Goal: Check status

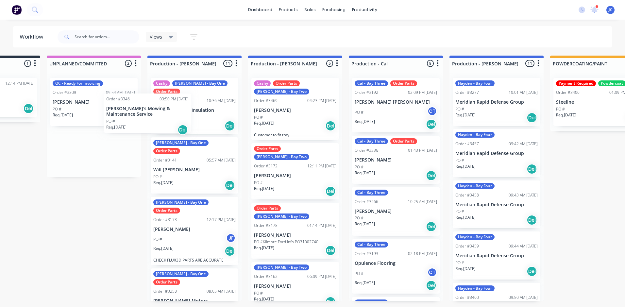
scroll to position [0, 66]
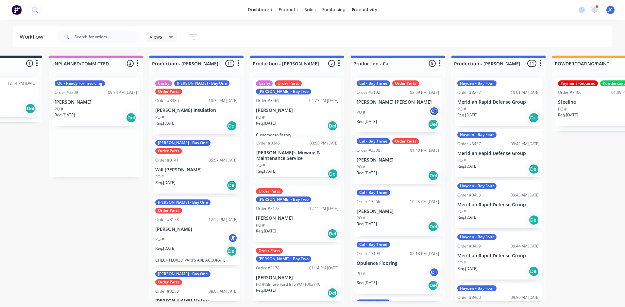
drag, startPoint x: 71, startPoint y: 100, endPoint x: 278, endPoint y: 161, distance: 216.0
click at [278, 161] on div "Submitted 1 Summaries Total order value Invoiced to date To be invoiced Order #…" at bounding box center [616, 179] width 1375 height 246
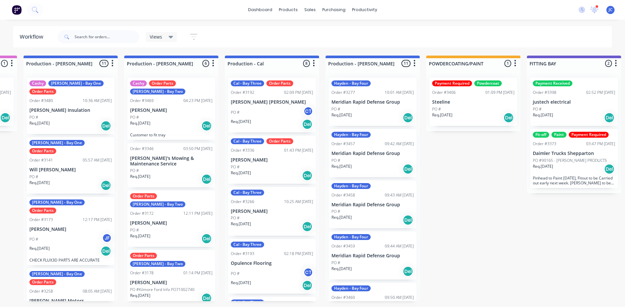
scroll to position [0, 197]
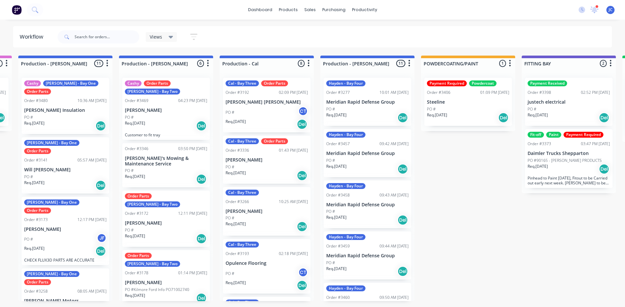
click at [269, 171] on div "Req. [DATE] Del" at bounding box center [267, 175] width 82 height 11
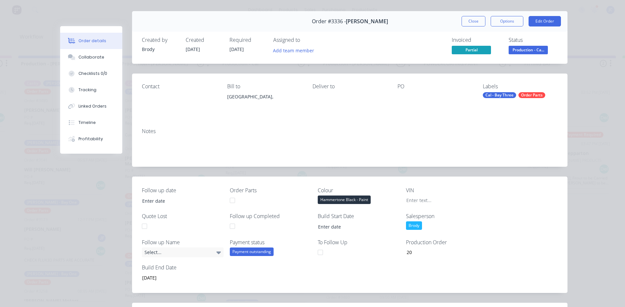
scroll to position [0, 0]
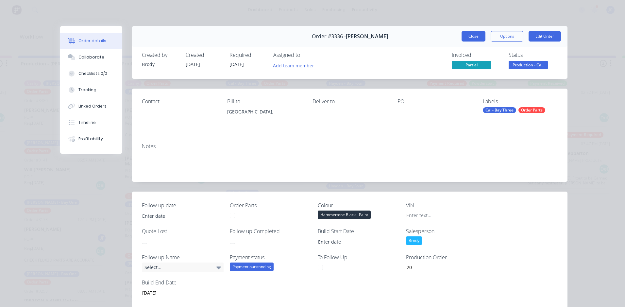
click at [470, 39] on button "Close" at bounding box center [474, 36] width 24 height 10
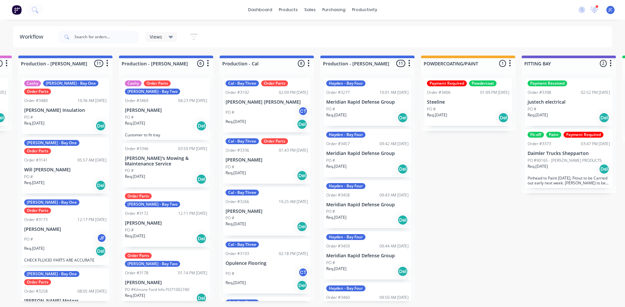
drag, startPoint x: 533, startPoint y: 107, endPoint x: 543, endPoint y: 102, distance: 12.0
click at [543, 102] on div "Payment Received Order #3398 02:52 PM [DATE] justech electrical PO # Req. [DATE…" at bounding box center [569, 133] width 94 height 121
click at [561, 110] on div "PO #" at bounding box center [568, 109] width 82 height 6
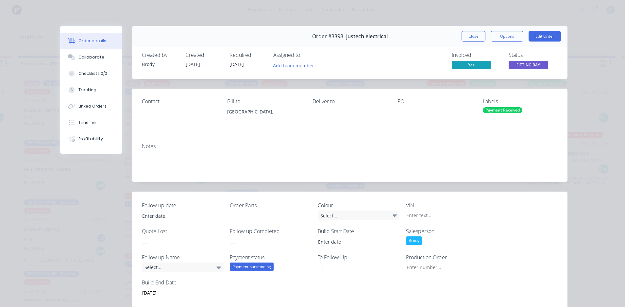
drag, startPoint x: 463, startPoint y: 31, endPoint x: 478, endPoint y: 41, distance: 17.4
click at [464, 31] on button "Close" at bounding box center [474, 36] width 24 height 10
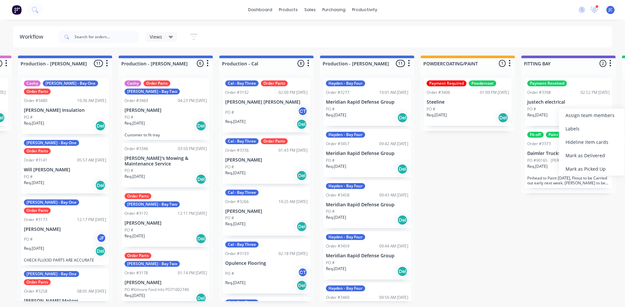
click at [547, 106] on div "Payment Received Order #3398 02:52 PM [DATE] justech electrical PO # Req. [DATE…" at bounding box center [569, 102] width 88 height 48
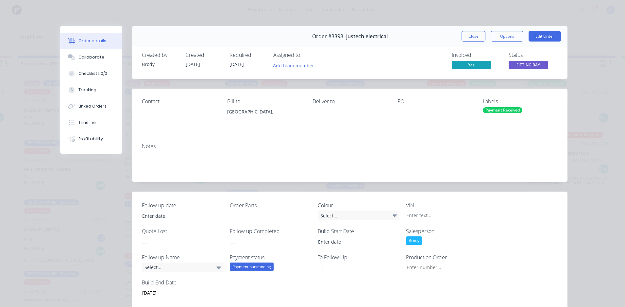
click at [147, 148] on div "Notes" at bounding box center [350, 146] width 416 height 6
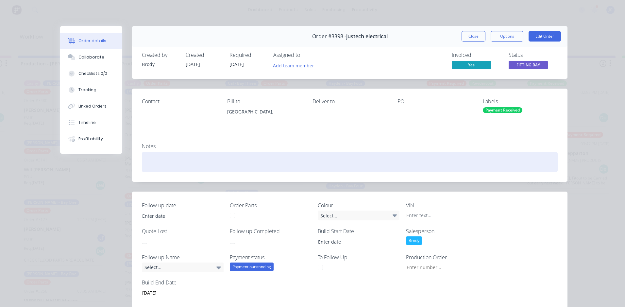
click at [152, 160] on div at bounding box center [350, 162] width 416 height 20
click at [144, 162] on div "fitting [DATE]" at bounding box center [350, 162] width 416 height 20
click at [167, 162] on div "9am fitting [DATE]" at bounding box center [350, 162] width 416 height 20
click at [178, 161] on div "9am [DATE]" at bounding box center [350, 162] width 416 height 20
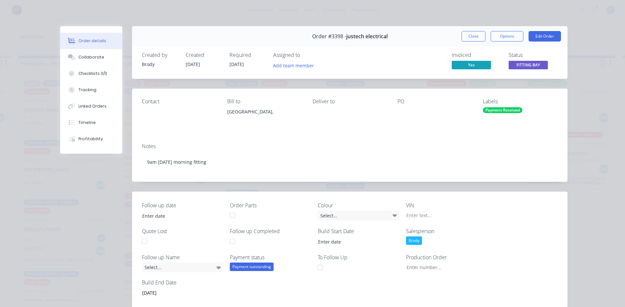
click at [472, 34] on button "Close" at bounding box center [474, 36] width 24 height 10
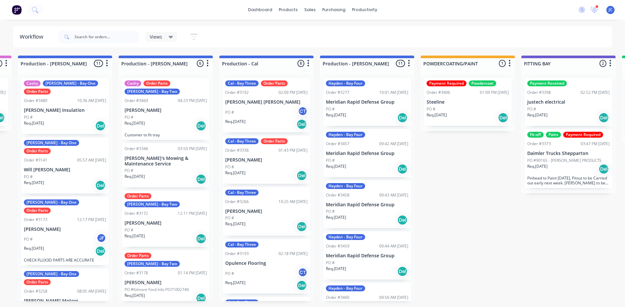
click at [575, 116] on div "Req. [DATE] Del" at bounding box center [568, 117] width 82 height 11
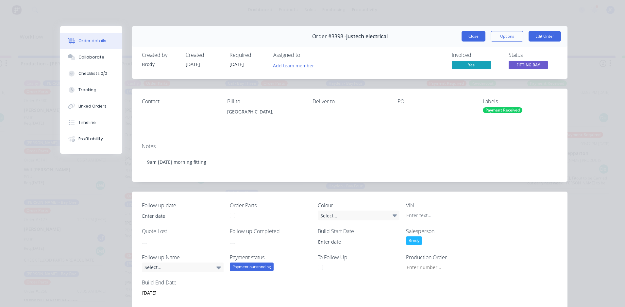
click at [467, 33] on button "Close" at bounding box center [474, 36] width 24 height 10
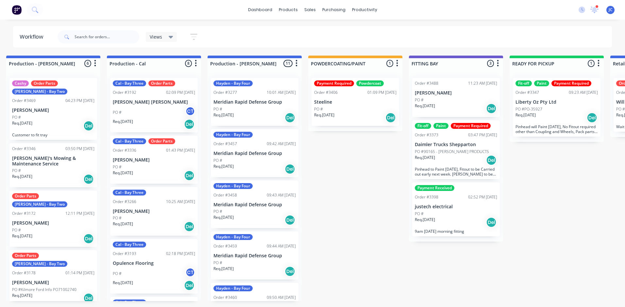
scroll to position [0, 354]
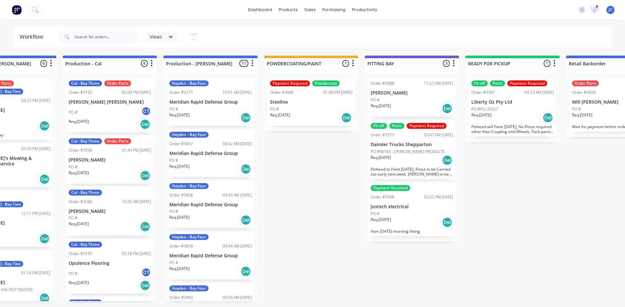
click at [426, 93] on p "Kevin Laws" at bounding box center [412, 93] width 82 height 6
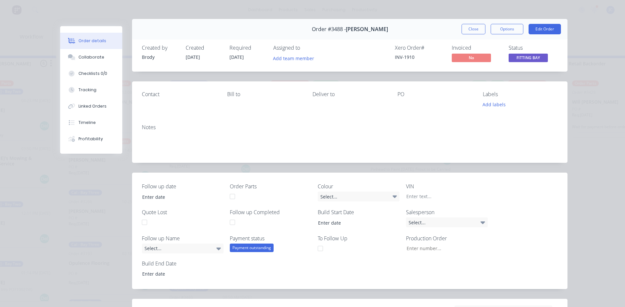
scroll to position [0, 0]
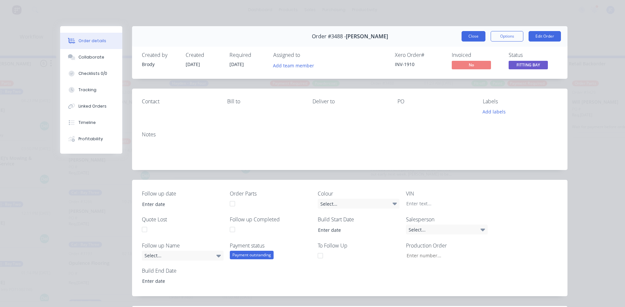
click at [479, 36] on button "Close" at bounding box center [474, 36] width 24 height 10
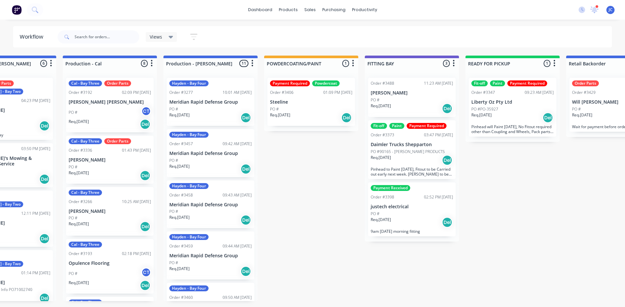
click at [412, 112] on div "Req. 13/10/25 Del" at bounding box center [412, 108] width 82 height 11
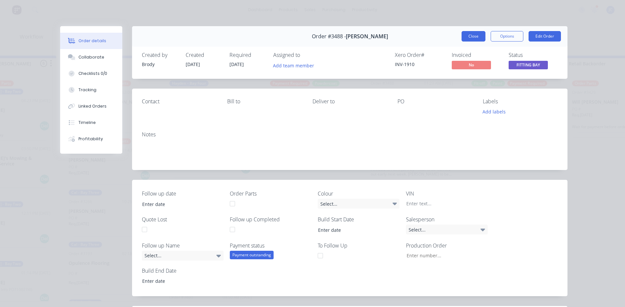
click at [467, 32] on button "Close" at bounding box center [474, 36] width 24 height 10
